Goal: Find specific page/section: Find specific page/section

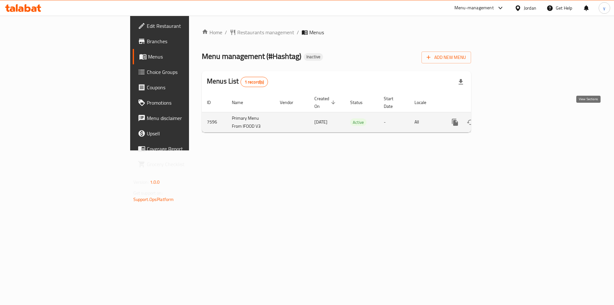
click at [509, 114] on link "enhanced table" at bounding box center [500, 121] width 15 height 15
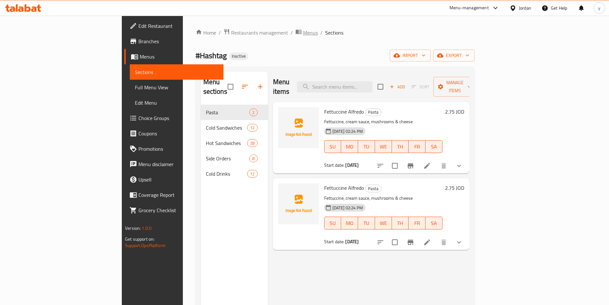
click at [303, 30] on span "Menus" at bounding box center [310, 33] width 15 height 8
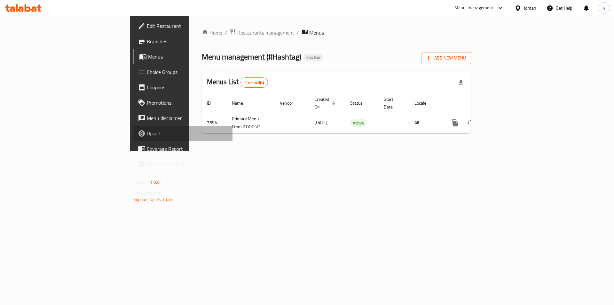
click at [147, 130] on span "Upsell" at bounding box center [187, 133] width 81 height 8
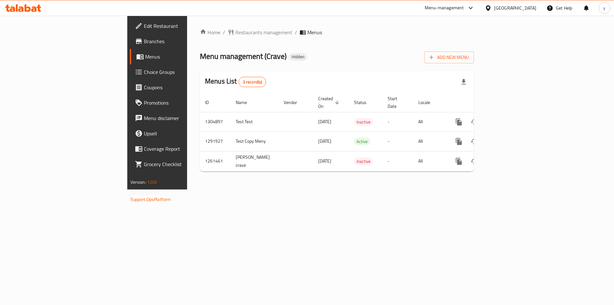
drag, startPoint x: 243, startPoint y: 67, endPoint x: 262, endPoint y: 75, distance: 20.8
click at [243, 67] on div "Home / Restaurants management / Menus Menu management ( Crave ) Hidden Add New …" at bounding box center [337, 102] width 274 height 148
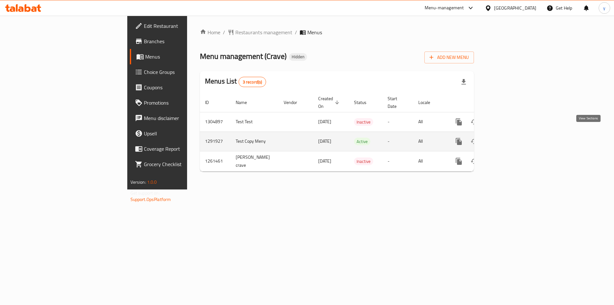
click at [509, 137] on icon "enhanced table" at bounding box center [505, 141] width 8 height 8
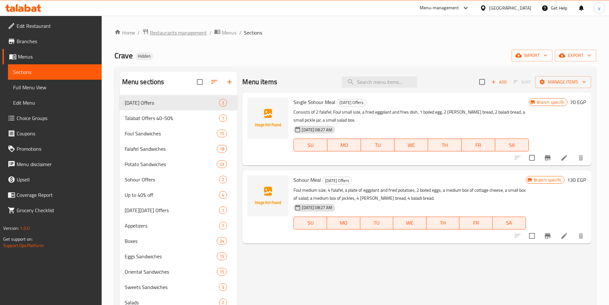
click at [156, 32] on span "Restaurants management" at bounding box center [178, 33] width 57 height 8
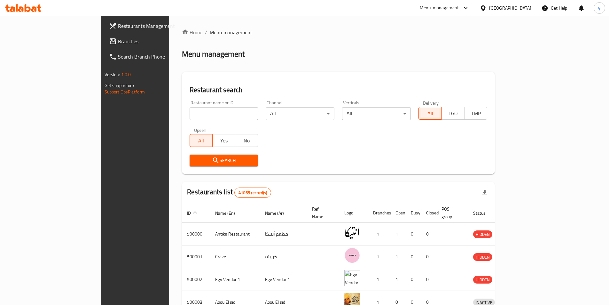
click at [118, 43] on span "Branches" at bounding box center [158, 41] width 80 height 8
